Goal: Task Accomplishment & Management: Use online tool/utility

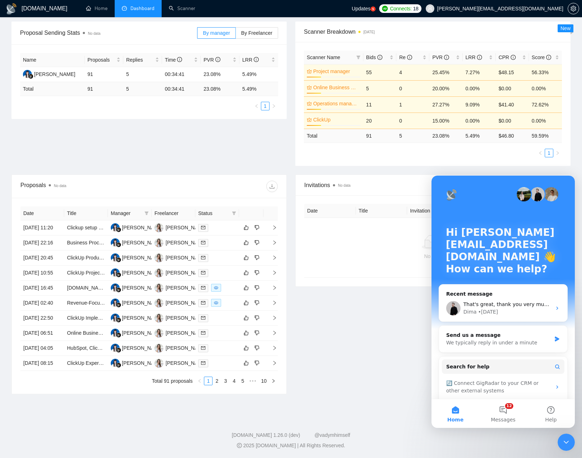
drag, startPoint x: 563, startPoint y: 443, endPoint x: 563, endPoint y: 438, distance: 5.7
click at [563, 443] on icon "Close Intercom Messenger" at bounding box center [566, 442] width 9 height 9
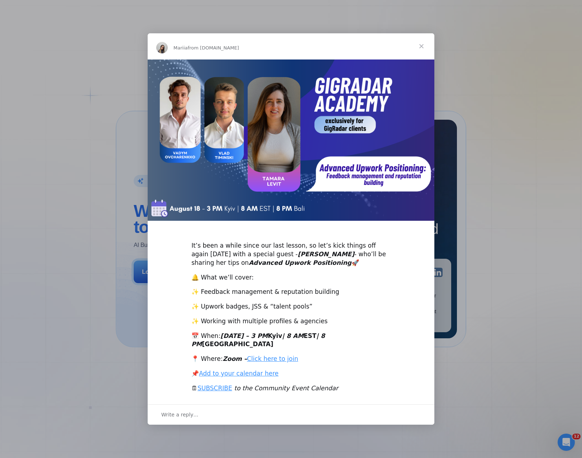
click at [423, 49] on span "Close" at bounding box center [421, 46] width 26 height 26
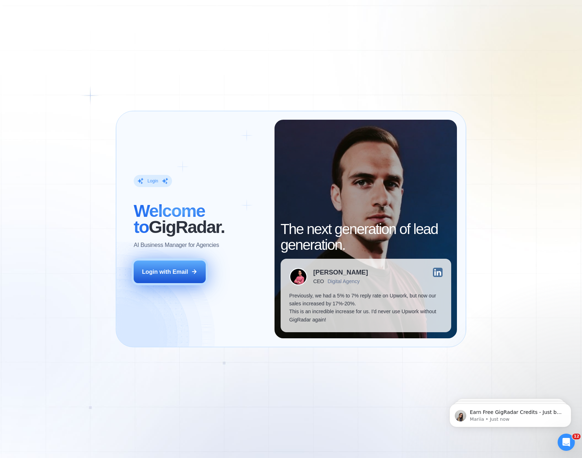
drag, startPoint x: 175, startPoint y: 276, endPoint x: 178, endPoint y: 271, distance: 5.2
click at [176, 275] on button "Login with Email" at bounding box center [170, 271] width 72 height 23
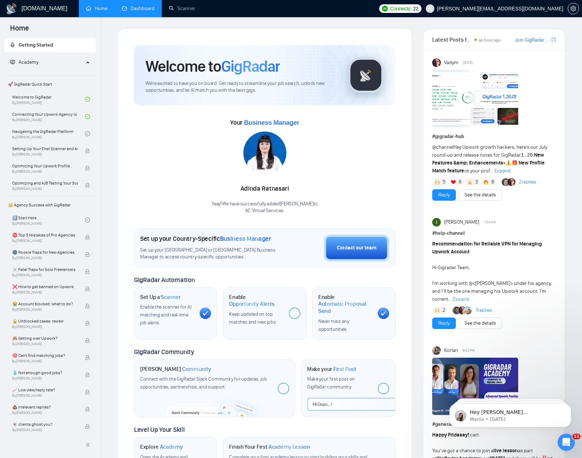
click at [140, 10] on link "Dashboard" at bounding box center [138, 8] width 33 height 6
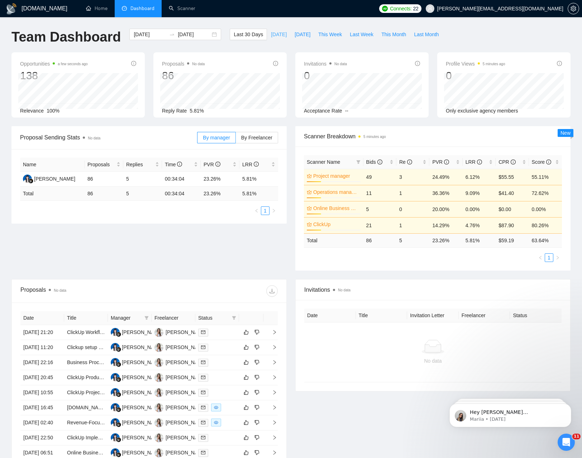
click at [279, 35] on button "[DATE]" at bounding box center [279, 34] width 24 height 11
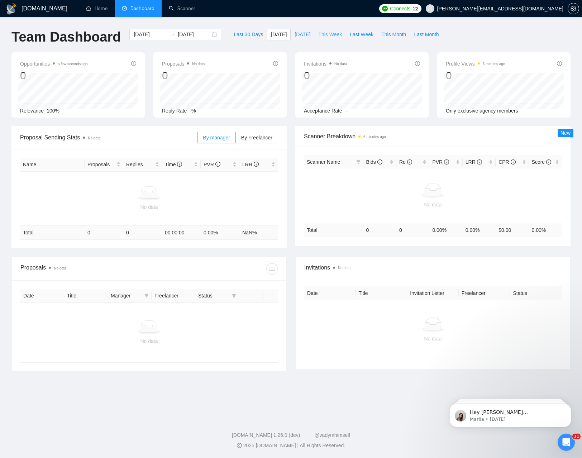
click at [332, 35] on span "This Week" at bounding box center [330, 34] width 24 height 8
type input "[DATE]"
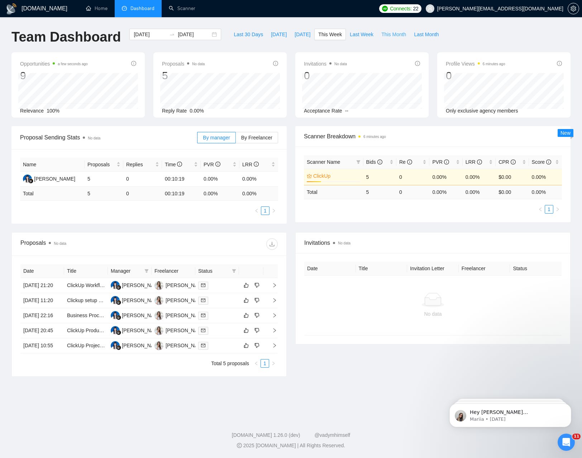
click at [394, 35] on span "This Month" at bounding box center [393, 34] width 25 height 8
type input "[DATE]"
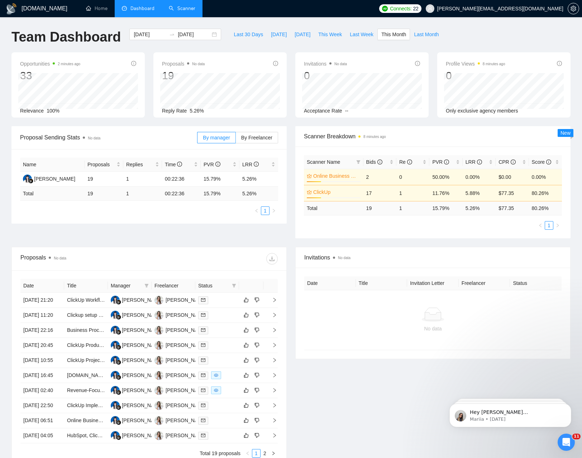
click at [186, 9] on link "Scanner" at bounding box center [182, 8] width 27 height 6
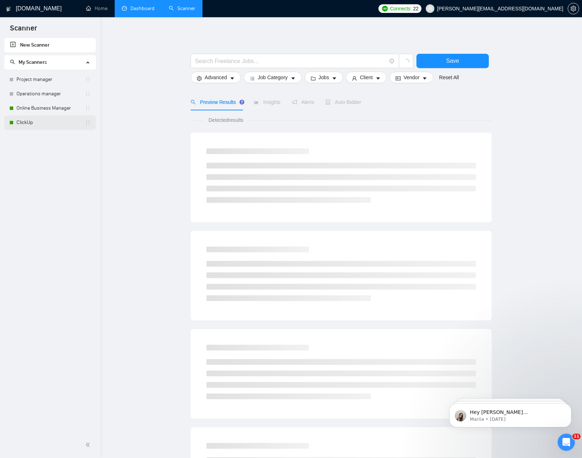
click at [32, 121] on link "ClickUp" at bounding box center [50, 122] width 68 height 14
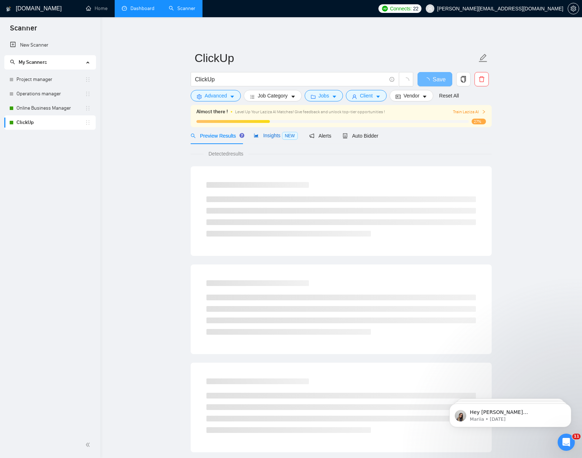
click at [271, 138] on div "Insights NEW" at bounding box center [276, 135] width 44 height 8
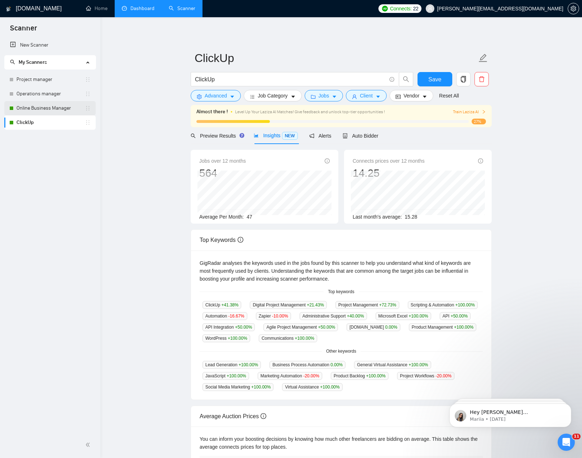
click at [36, 108] on link "Online Business Manager" at bounding box center [50, 108] width 68 height 14
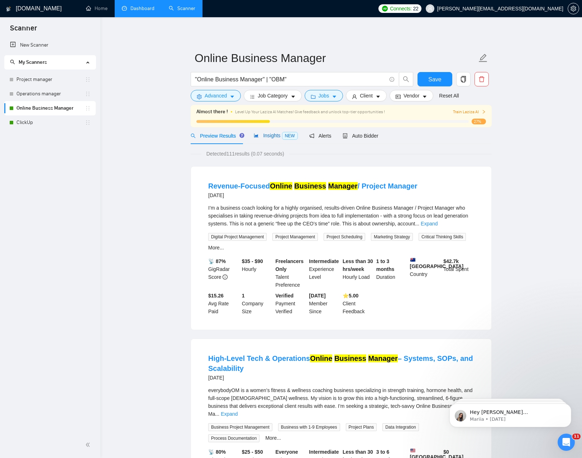
click at [274, 134] on span "Insights NEW" at bounding box center [276, 136] width 44 height 6
